Goal: Task Accomplishment & Management: Use online tool/utility

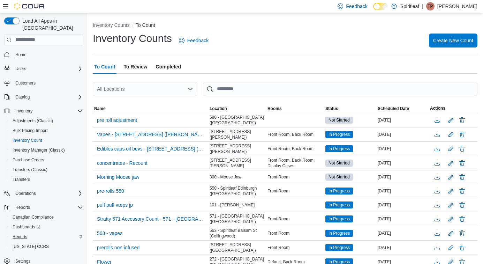
click at [14, 234] on span "Reports" at bounding box center [20, 237] width 15 height 6
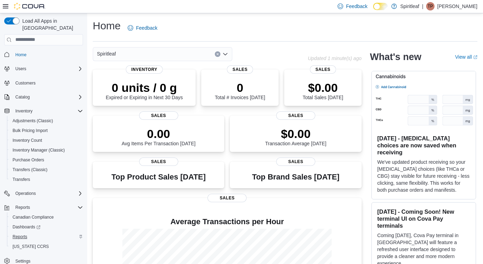
click at [22, 234] on span "Reports" at bounding box center [20, 237] width 15 height 6
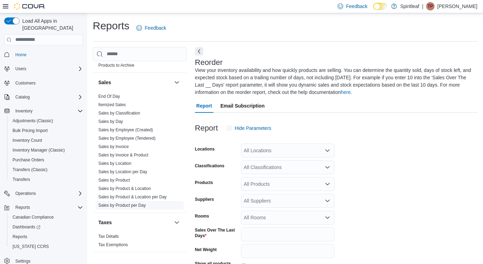
scroll to position [475, 0]
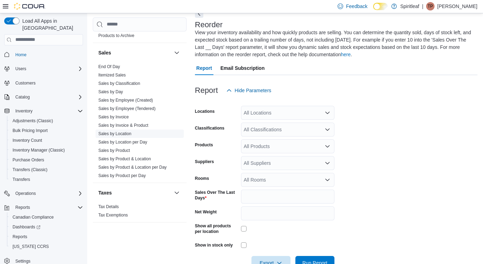
click at [127, 133] on link "Sales by Location" at bounding box center [114, 133] width 33 height 5
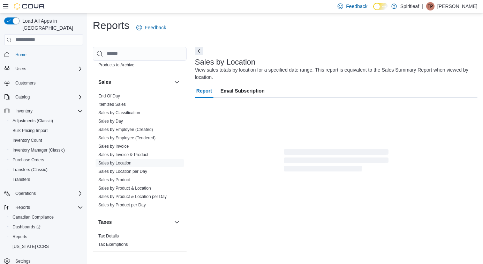
scroll to position [13, 0]
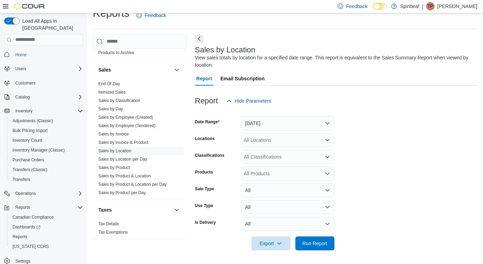
click at [302, 127] on button "Yesterday" at bounding box center [288, 123] width 94 height 14
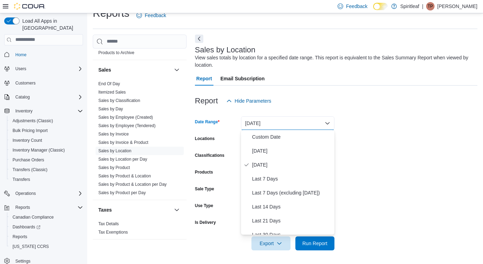
click at [392, 137] on form "Date Range Yesterday Locations All Locations Classifications All Classification…" at bounding box center [336, 179] width 283 height 142
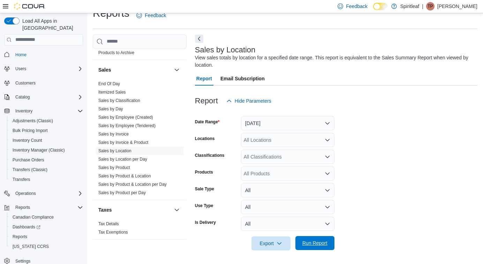
click at [317, 242] on span "Run Report" at bounding box center [315, 242] width 25 height 7
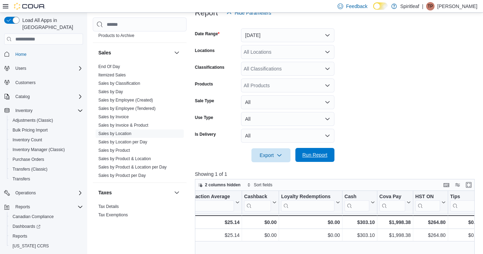
scroll to position [94, 0]
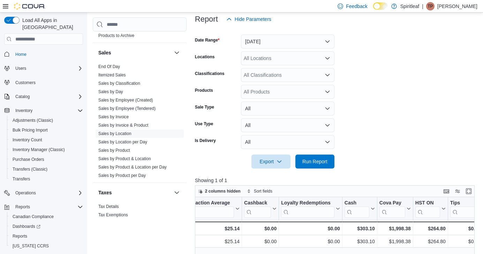
click at [302, 38] on button "Yesterday" at bounding box center [288, 42] width 94 height 14
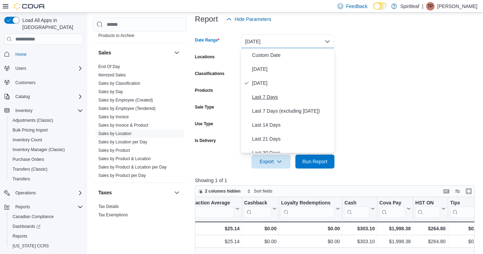
click at [267, 94] on span "Last 7 Days" at bounding box center [292, 97] width 80 height 8
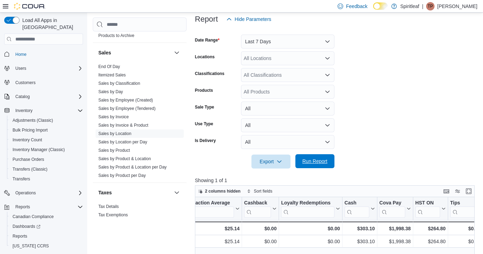
click at [322, 165] on span "Run Report" at bounding box center [315, 161] width 31 height 14
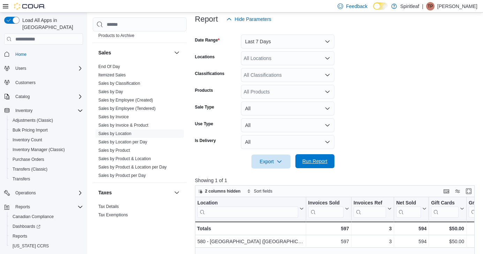
click at [323, 161] on span "Run Report" at bounding box center [315, 161] width 25 height 7
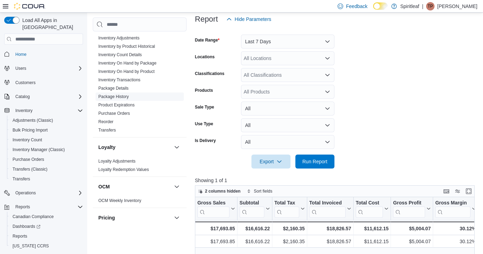
scroll to position [216, 0]
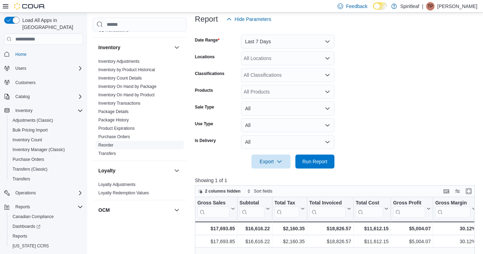
click at [111, 147] on link "Reorder" at bounding box center [105, 145] width 15 height 5
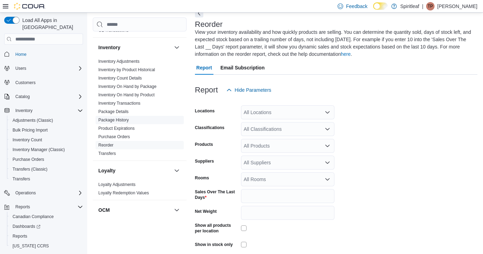
scroll to position [38, 0]
click at [290, 117] on div "All Locations" at bounding box center [288, 112] width 94 height 14
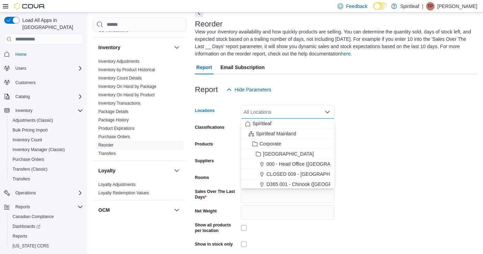
click at [356, 121] on form "Locations All Locations Combo box. Selected. Combo box input. All Locations. Ty…" at bounding box center [336, 183] width 283 height 172
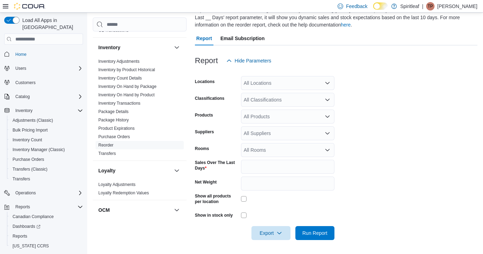
scroll to position [66, 0]
click at [283, 230] on span "Export" at bounding box center [271, 233] width 31 height 14
click at [278, 193] on span "Export to Excel" at bounding box center [272, 192] width 31 height 6
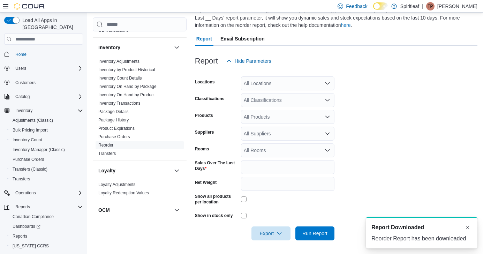
scroll to position [0, 0]
